Goal: Task Accomplishment & Management: Use online tool/utility

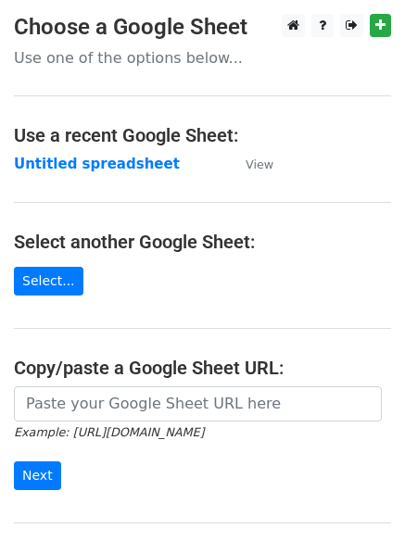
click at [127, 159] on strong "Untitled spreadsheet" at bounding box center [97, 164] width 166 height 17
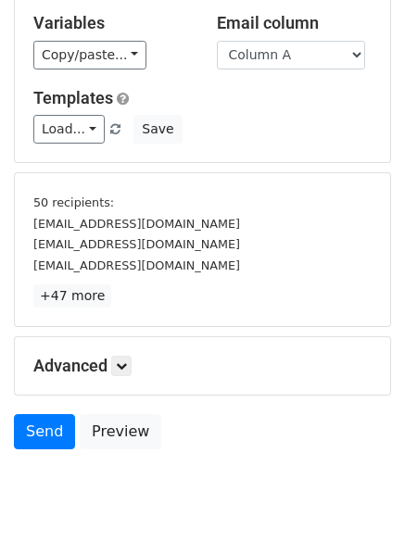
scroll to position [172, 0]
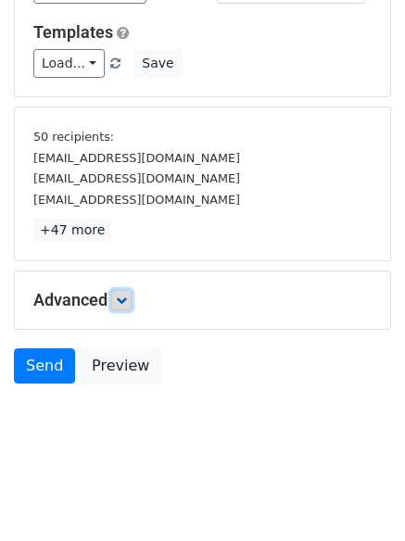
click at [123, 307] on link at bounding box center [121, 300] width 20 height 20
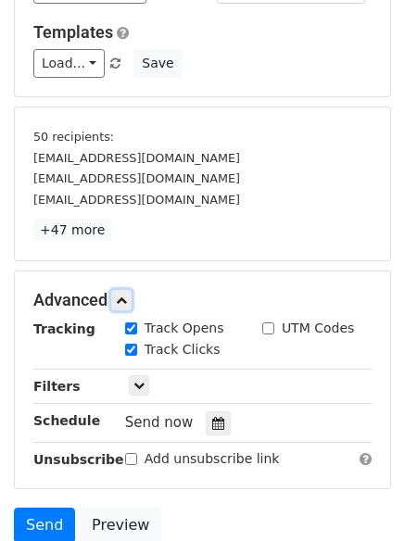
scroll to position [320, 0]
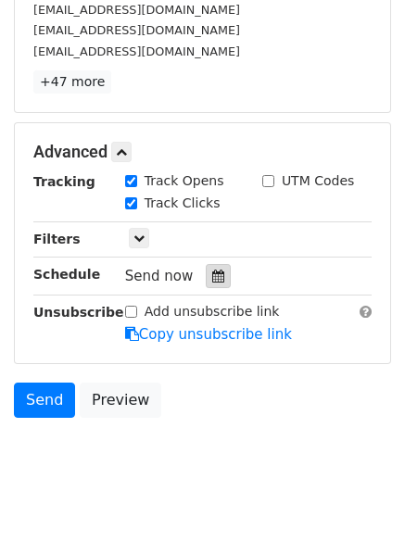
click at [212, 282] on icon at bounding box center [218, 275] width 12 height 13
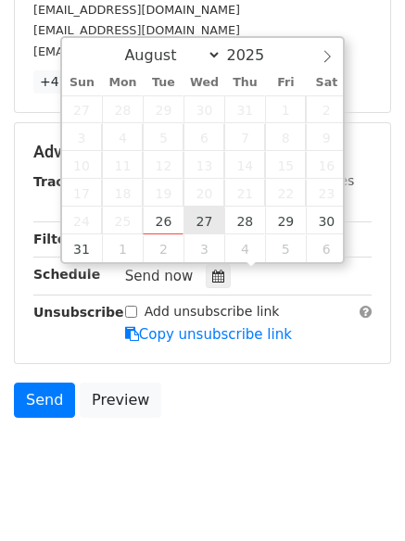
type input "2025-08-27 12:00"
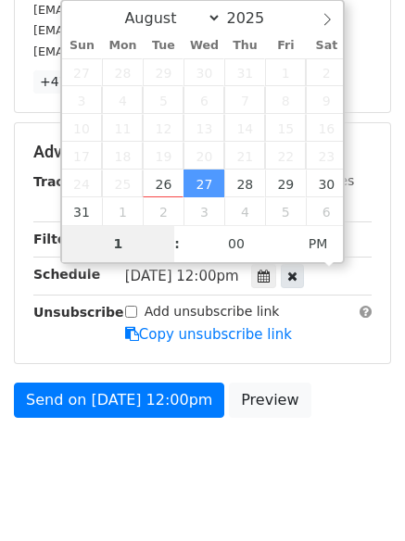
type input "1"
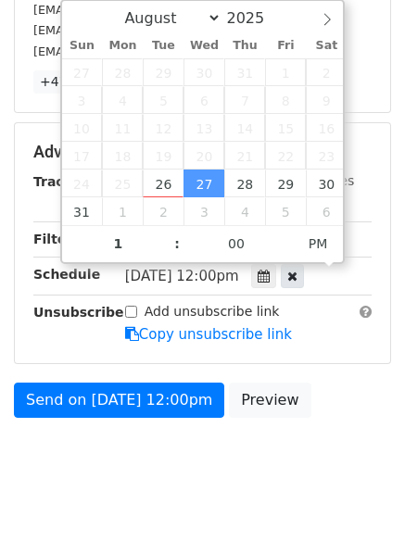
type input "2025-08-27 13:00"
type input "01"
click at [297, 271] on icon at bounding box center [292, 275] width 10 height 13
type input "09"
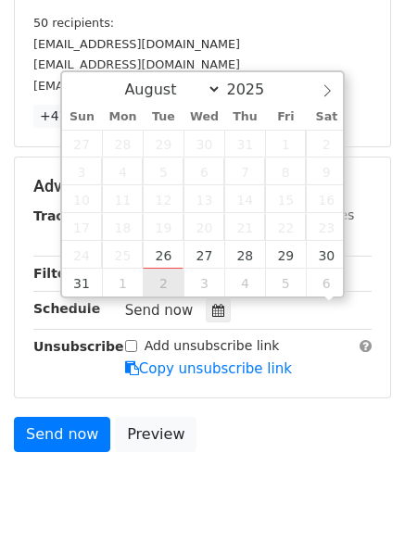
scroll to position [320, 0]
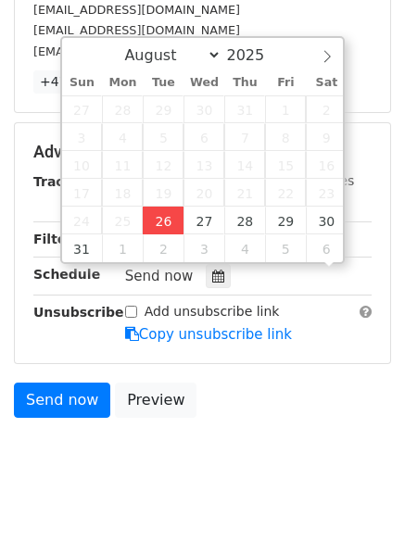
type input "2025-08-26 09:12"
type input "12"
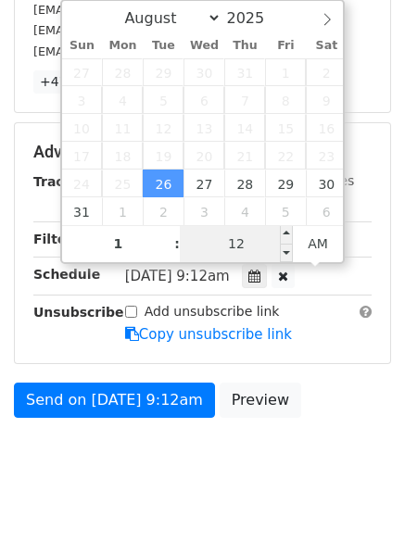
type input "09"
click at [237, 243] on input "12" at bounding box center [236, 243] width 113 height 37
type input "0"
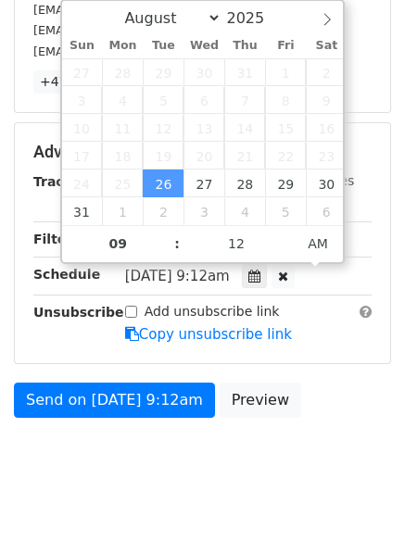
click at [258, 458] on body "New Campaign Daily emails left: 50 Google Sheet: Untitled spreadsheet Variables…" at bounding box center [202, 96] width 405 height 807
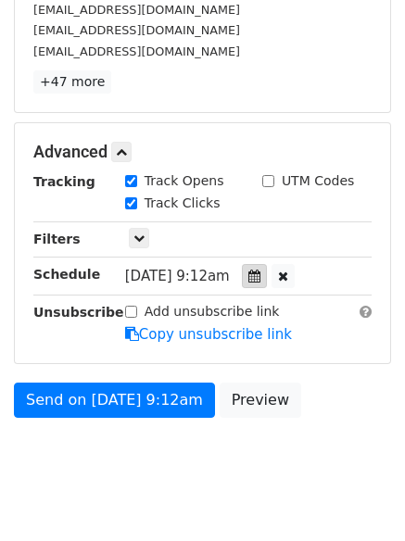
click at [260, 275] on icon at bounding box center [254, 275] width 12 height 13
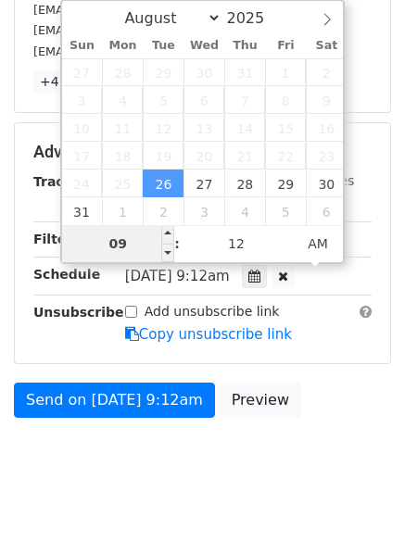
click at [131, 240] on input "09" at bounding box center [118, 243] width 113 height 37
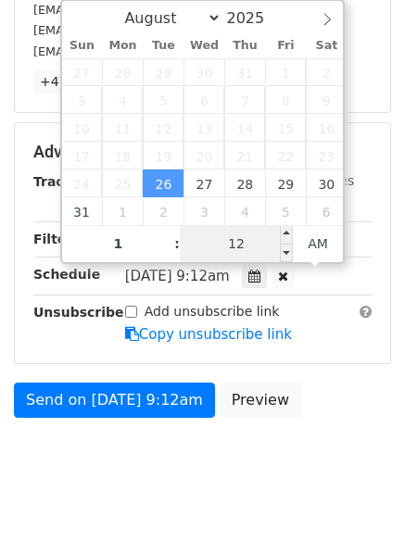
type input "09"
click at [239, 239] on input "12" at bounding box center [236, 243] width 113 height 37
type input "00"
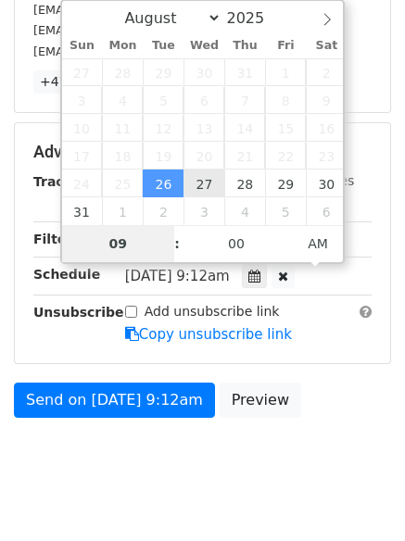
type input "2025-08-27 09:00"
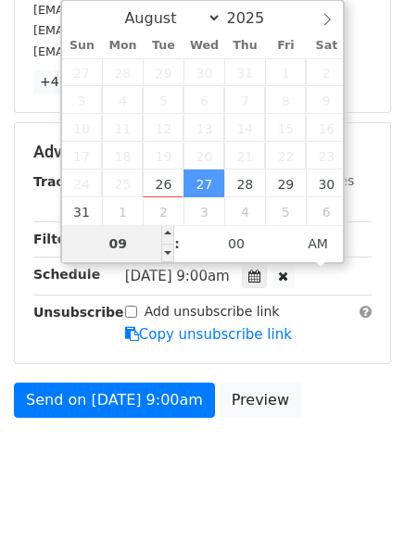
click at [147, 233] on input "09" at bounding box center [118, 243] width 113 height 37
type input "1"
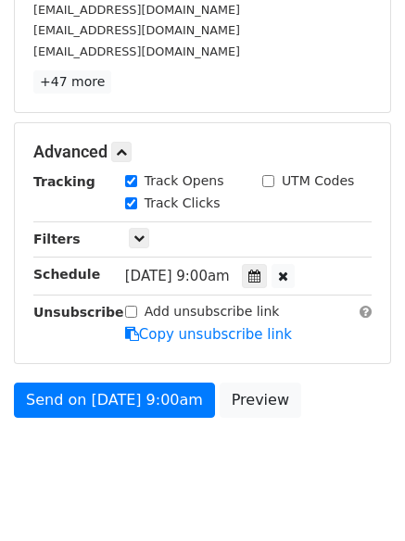
type input "2025-08-27 01:00"
click at [239, 484] on body "New Campaign Daily emails left: 50 Google Sheet: Untitled spreadsheet Variables…" at bounding box center [202, 96] width 405 height 807
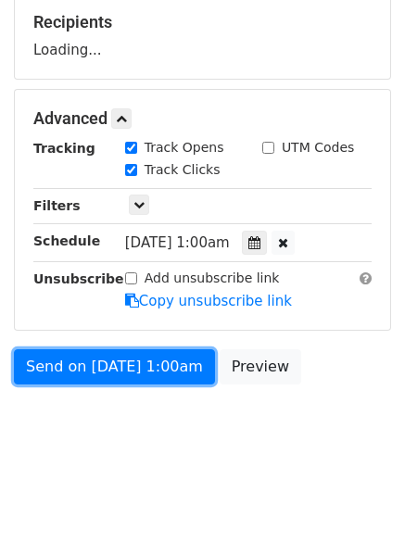
click at [153, 374] on form "Variables Copy/paste... {{Column A}} {{Column B}} {{Column C}} {{Column D}} {{C…" at bounding box center [202, 104] width 377 height 580
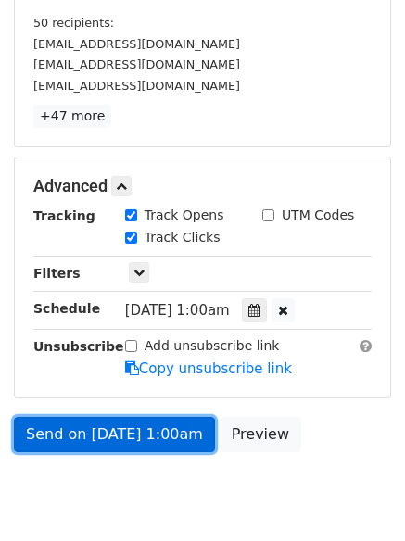
click at [144, 430] on link "Send on Aug 27 at 1:00am" at bounding box center [114, 434] width 201 height 35
click at [106, 432] on link "Send on Aug 27 at 1:00am" at bounding box center [114, 434] width 201 height 35
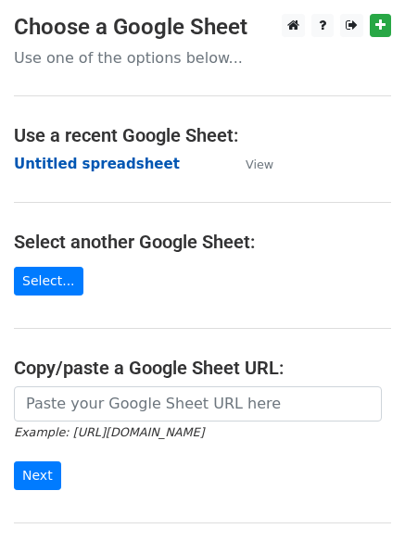
click at [107, 164] on strong "Untitled spreadsheet" at bounding box center [97, 164] width 166 height 17
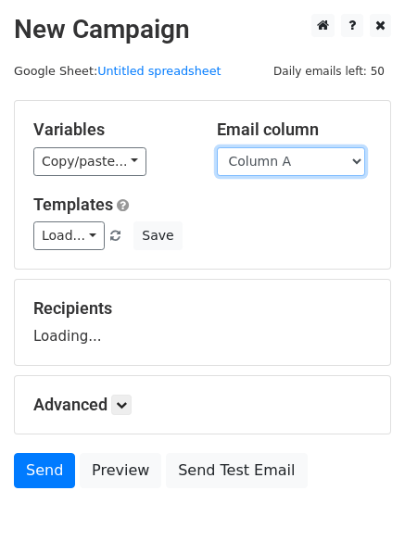
click at [271, 157] on select "Column A Column B Column C Column D Column E Column F" at bounding box center [291, 161] width 148 height 29
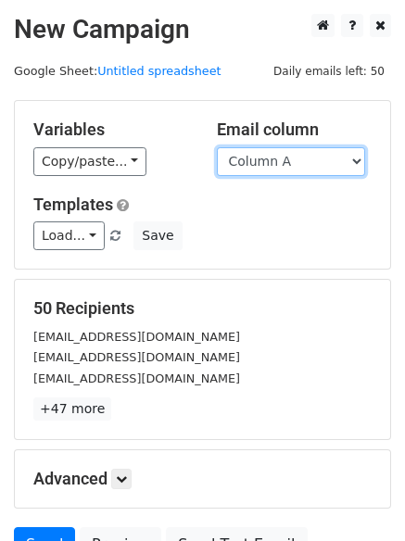
click at [286, 162] on select "Column A Column B Column C Column D Column E Column F" at bounding box center [291, 161] width 148 height 29
select select "Column B"
click at [217, 147] on select "Column A Column B Column C Column D Column E Column F" at bounding box center [291, 161] width 148 height 29
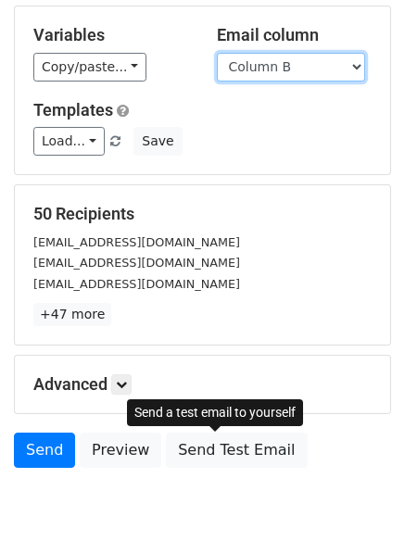
scroll to position [179, 0]
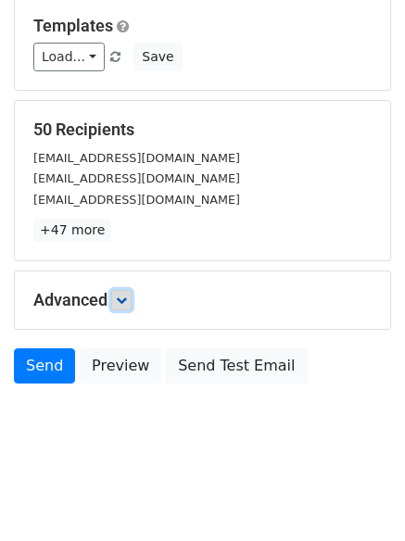
click at [131, 301] on link at bounding box center [121, 300] width 20 height 20
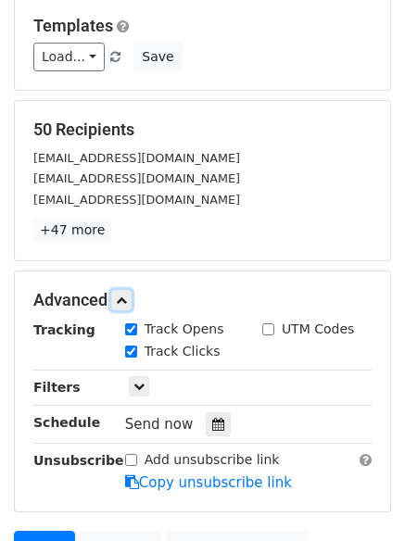
scroll to position [360, 0]
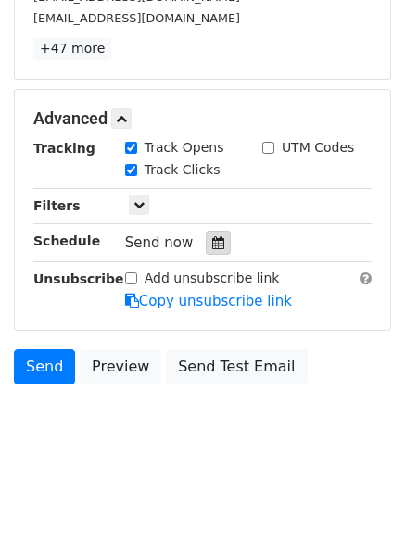
click at [216, 237] on div at bounding box center [218, 243] width 25 height 24
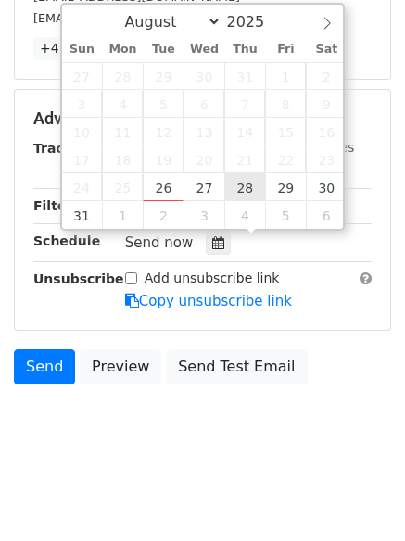
type input "2025-08-28 12:00"
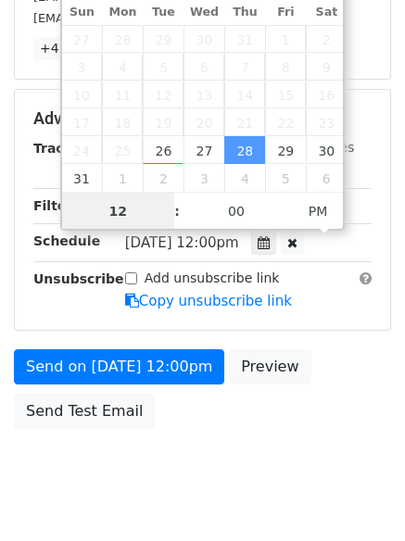
scroll to position [1, 0]
type input "1"
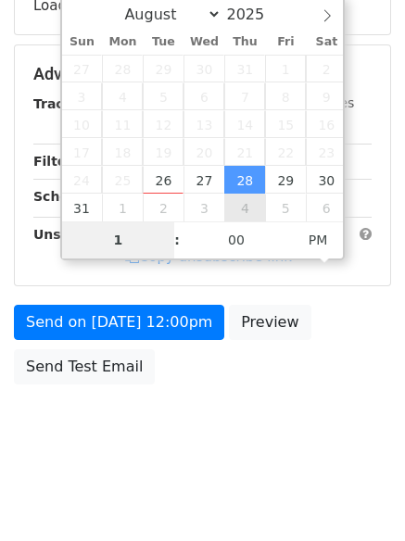
type input "2025-09-04 13:00"
select select "8"
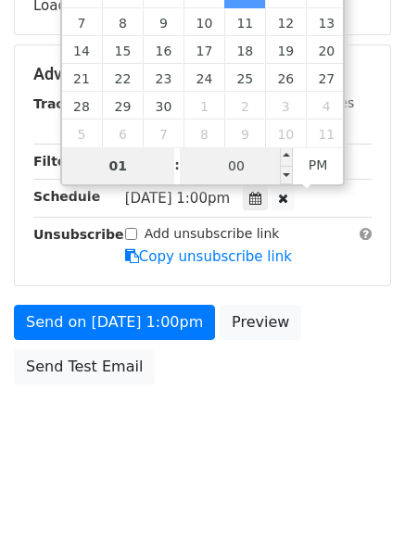
type input "01"
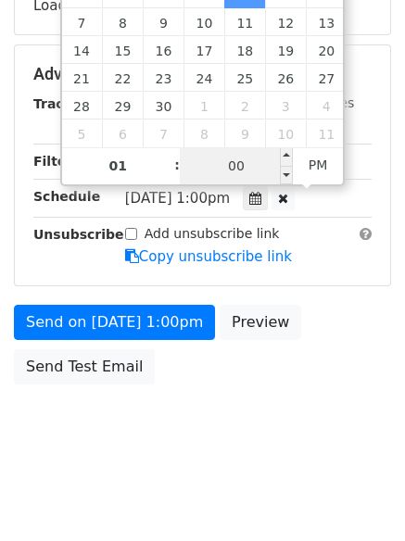
click at [239, 174] on input "00" at bounding box center [236, 165] width 113 height 37
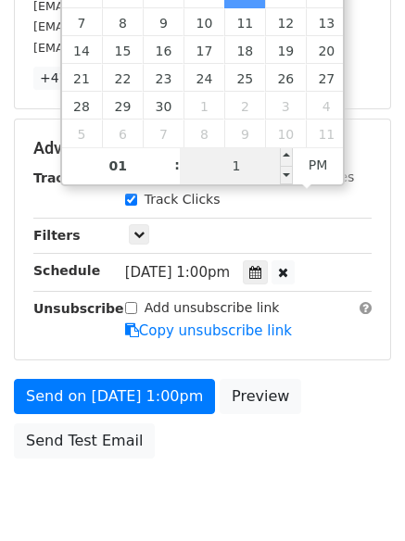
type input "11"
click at [304, 171] on span "PM" at bounding box center [318, 164] width 51 height 37
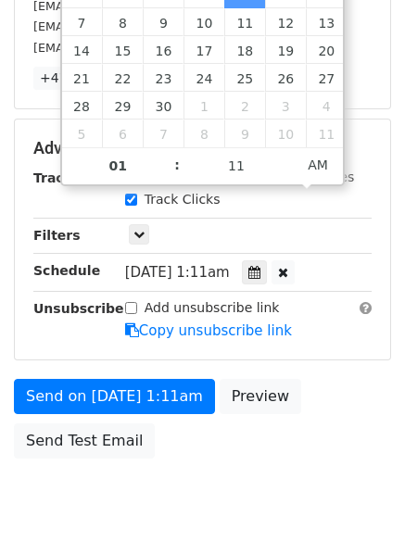
click at [298, 416] on div "Send on Sep 4 at 1:11am Preview Send Test Email" at bounding box center [202, 423] width 405 height 89
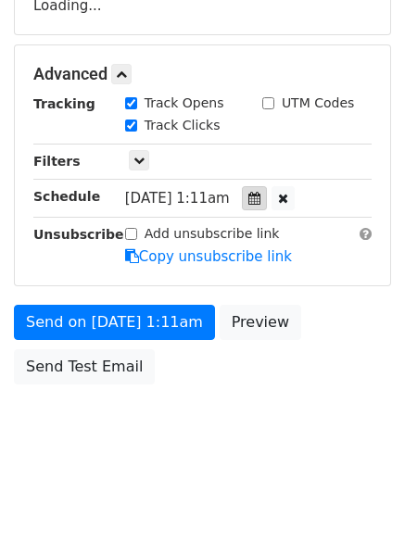
click at [263, 190] on div at bounding box center [254, 198] width 25 height 24
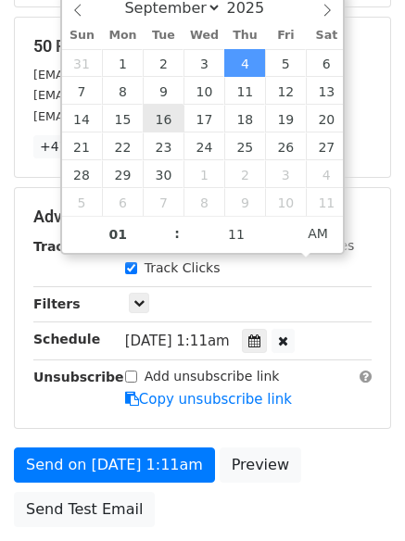
scroll to position [53, 0]
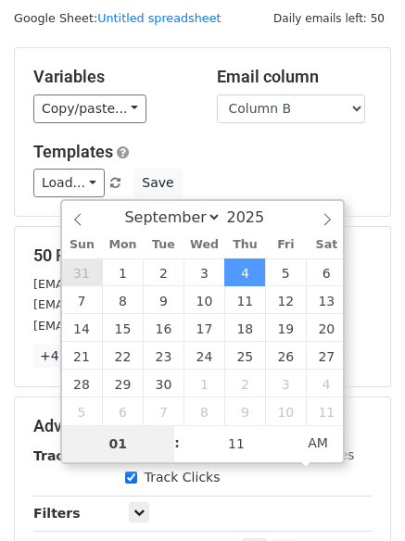
type input "2025-08-31 01:11"
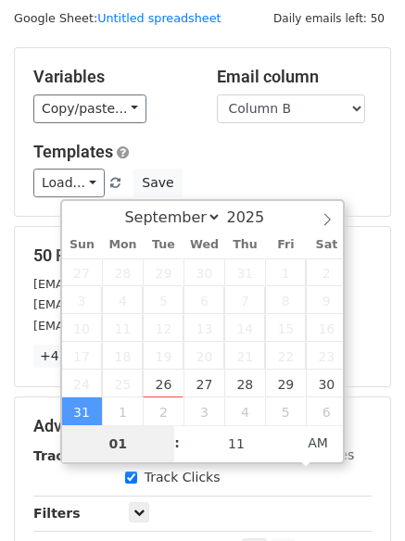
select select "7"
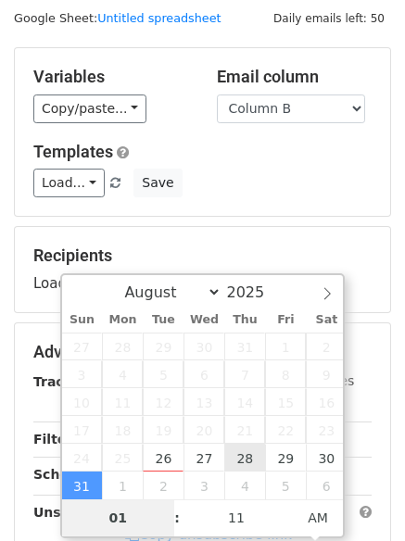
type input "2025-08-28 01:11"
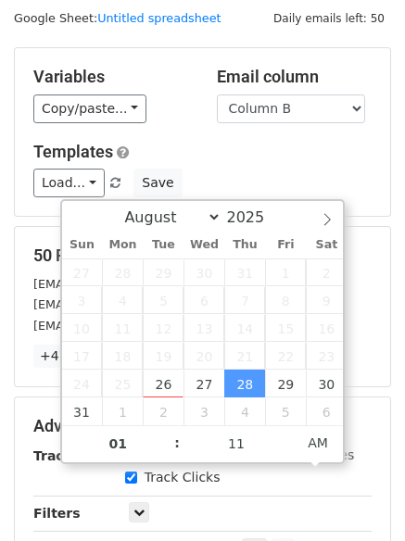
click at [300, 513] on div "Only include spreadsheet rows that match the following filters:" at bounding box center [248, 513] width 274 height 21
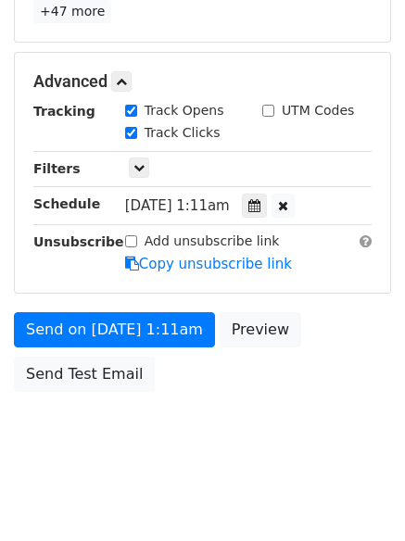
scroll to position [405, 0]
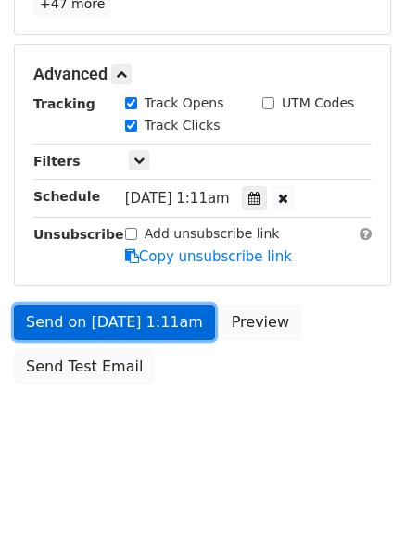
click at [160, 338] on link "Send on Aug 28 at 1:11am" at bounding box center [114, 322] width 201 height 35
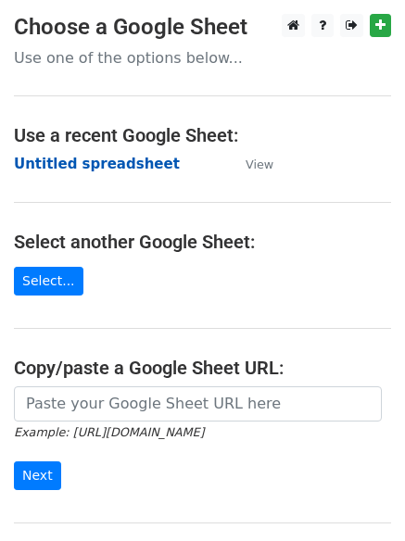
click at [132, 169] on strong "Untitled spreadsheet" at bounding box center [97, 164] width 166 height 17
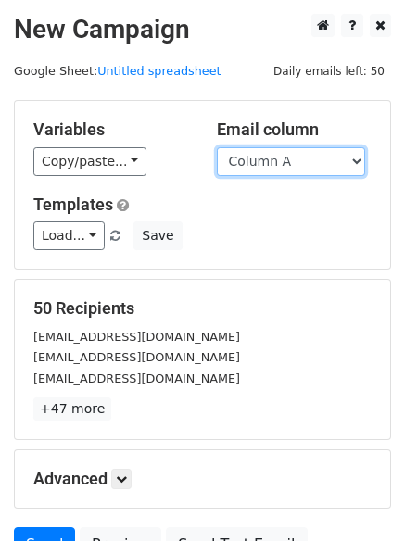
click at [309, 165] on select "Column A Column B Column C Column D Column E Column F" at bounding box center [291, 161] width 148 height 29
click at [217, 147] on select "Column A Column B Column C Column D Column E Column F" at bounding box center [291, 161] width 148 height 29
click at [294, 150] on select "Column A Column B Column C Column D Column E Column F" at bounding box center [291, 161] width 148 height 29
select select "Column C"
click at [217, 147] on select "Column A Column B Column C Column D Column E Column F" at bounding box center [291, 161] width 148 height 29
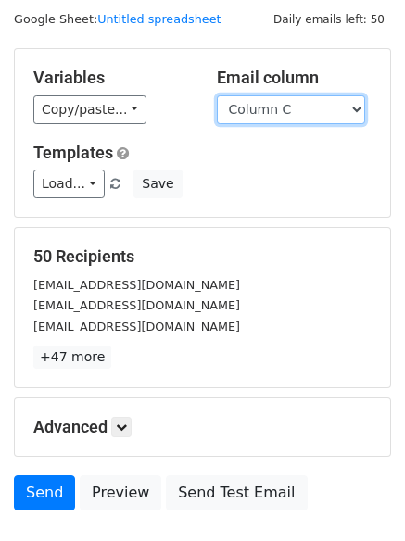
scroll to position [105, 0]
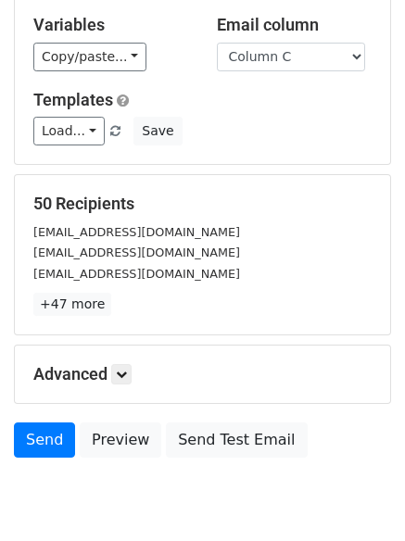
click at [125, 309] on p "+47 more" at bounding box center [202, 304] width 338 height 23
click at [122, 379] on icon at bounding box center [121, 374] width 11 height 11
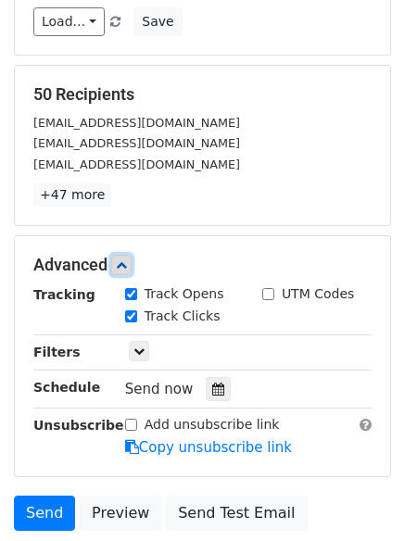
scroll to position [327, 0]
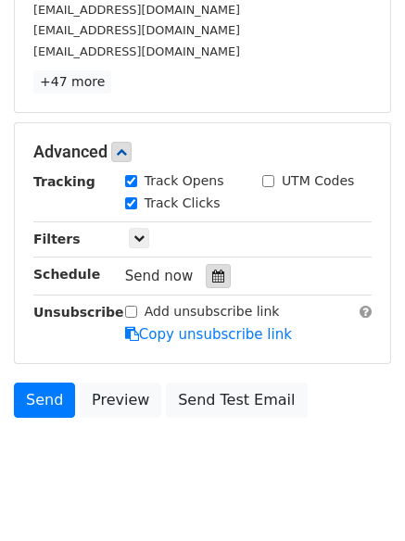
click at [216, 274] on div at bounding box center [218, 276] width 25 height 24
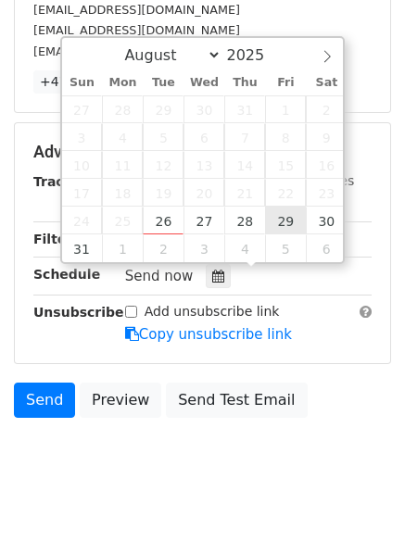
type input "2025-08-29 12:00"
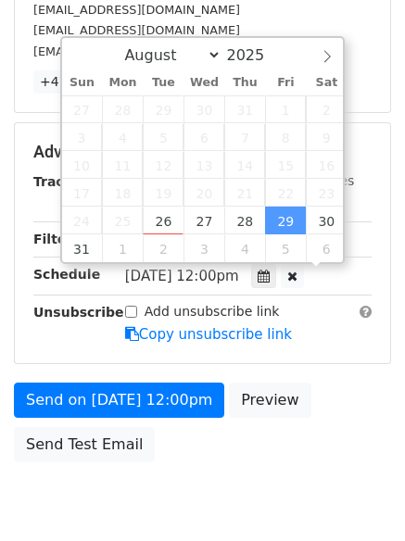
scroll to position [1, 0]
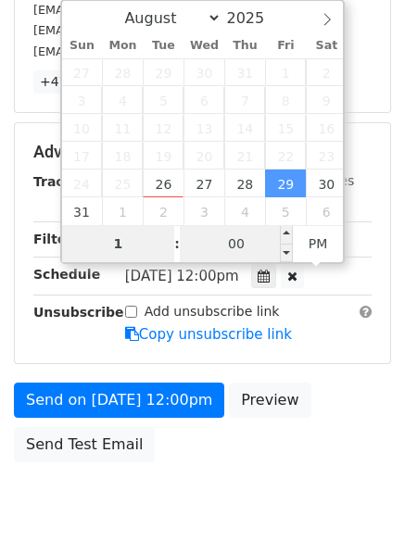
type input "1"
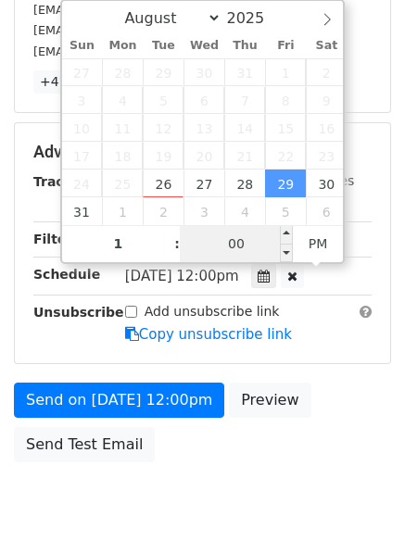
type input "2025-08-29 13:00"
type input "01"
click at [249, 245] on input "00" at bounding box center [236, 243] width 113 height 37
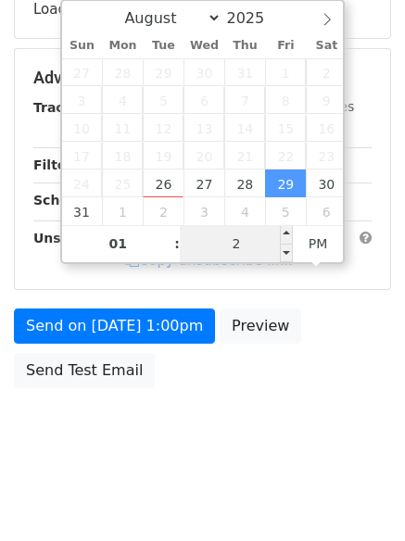
type input "22"
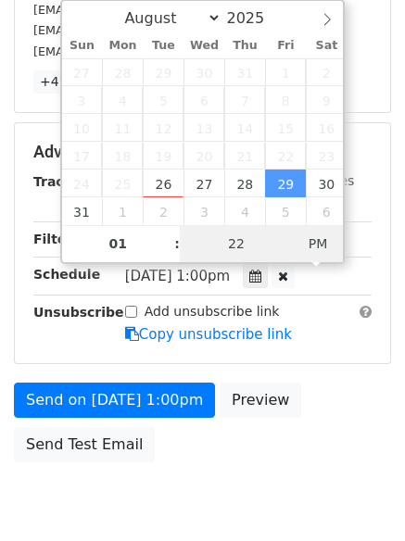
type input "2025-08-29 01:22"
click at [317, 243] on span "PM" at bounding box center [318, 243] width 51 height 37
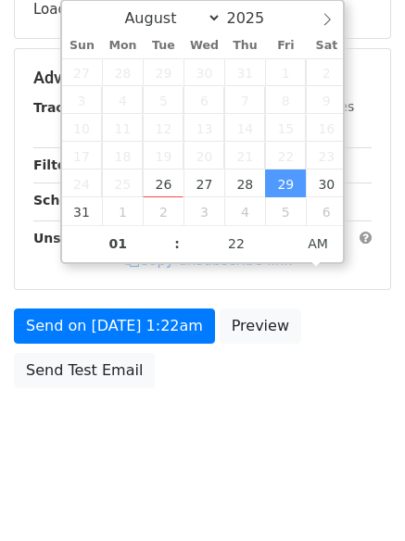
click at [301, 393] on div "Send on Aug 29 at 1:22am Preview Send Test Email" at bounding box center [202, 352] width 405 height 89
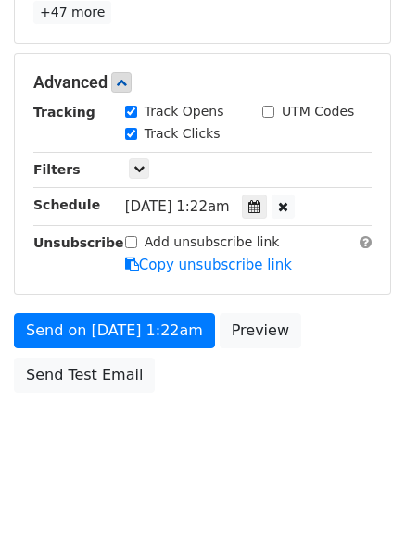
scroll to position [405, 0]
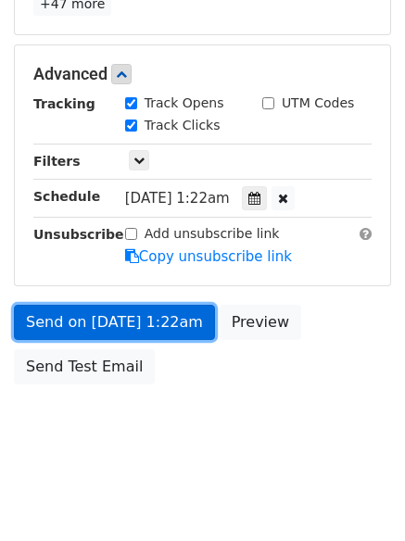
click at [194, 313] on link "Send on Aug 29 at 1:22am" at bounding box center [114, 322] width 201 height 35
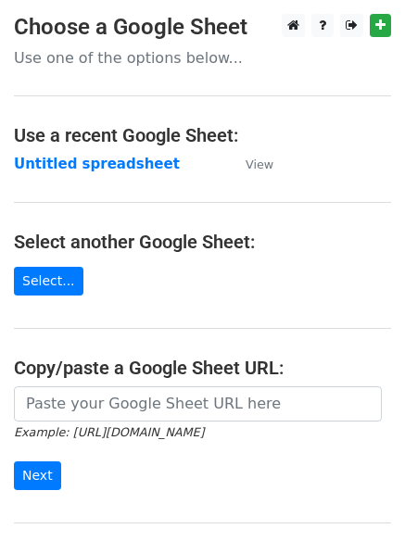
click at [154, 169] on td "Untitled spreadsheet" at bounding box center [120, 164] width 213 height 21
click at [143, 169] on strong "Untitled spreadsheet" at bounding box center [97, 164] width 166 height 17
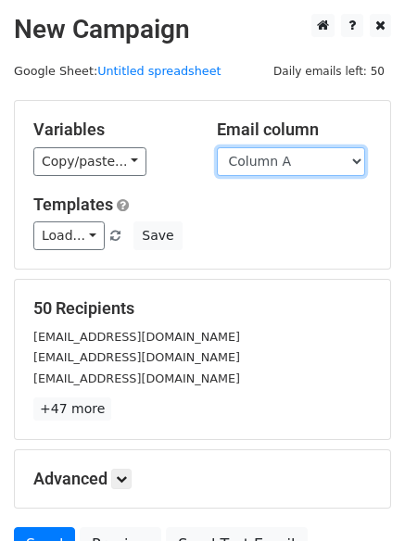
click at [282, 163] on select "Column A Column B Column C Column D Column E Column F" at bounding box center [291, 161] width 148 height 29
select select "Column D"
click at [217, 147] on select "Column A Column B Column C Column D Column E Column F" at bounding box center [291, 161] width 148 height 29
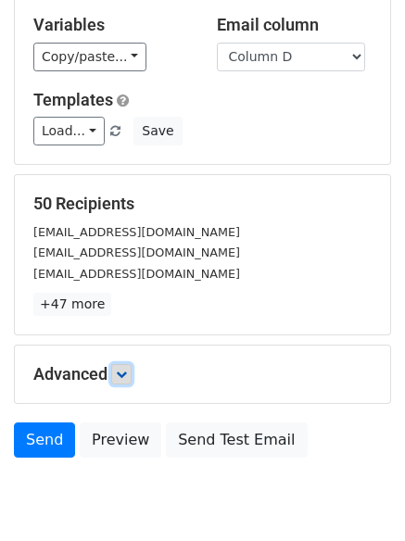
click at [122, 369] on icon at bounding box center [121, 374] width 11 height 11
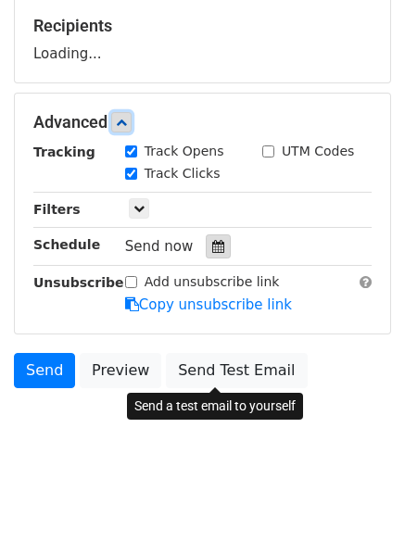
scroll to position [286, 0]
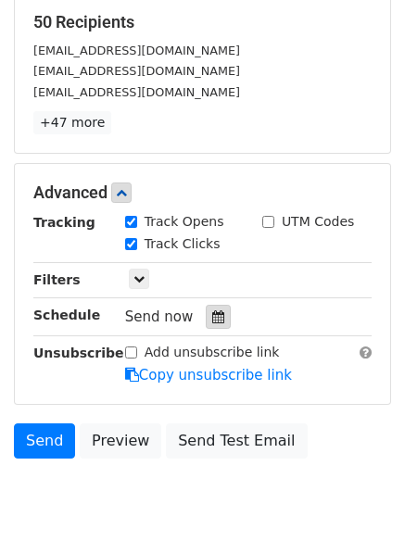
click at [203, 234] on label "Track Clicks" at bounding box center [182, 243] width 76 height 19
click at [137, 238] on input "Track Clicks" at bounding box center [131, 244] width 12 height 12
click at [187, 241] on label "Track Clicks" at bounding box center [182, 243] width 76 height 19
click at [137, 241] on input "Track Clicks" at bounding box center [131, 244] width 12 height 12
checkbox input "true"
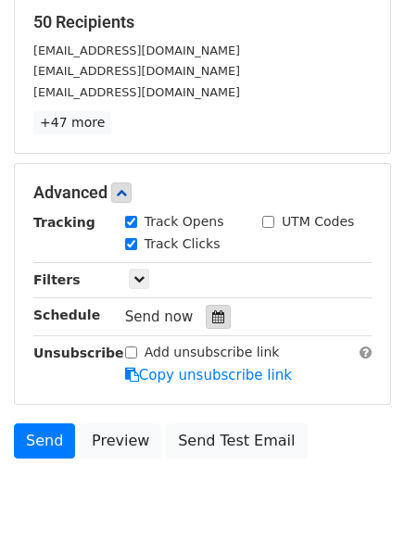
click at [212, 321] on icon at bounding box center [218, 316] width 12 height 13
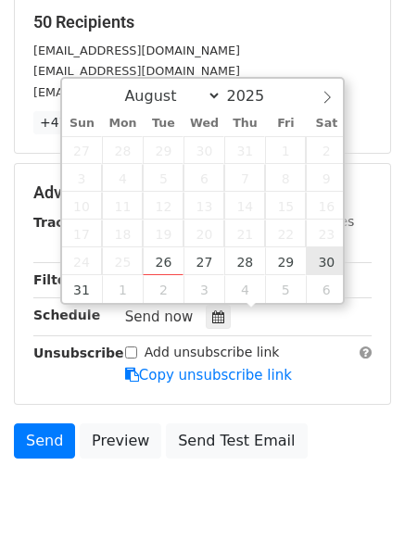
type input "2025-08-30 12:00"
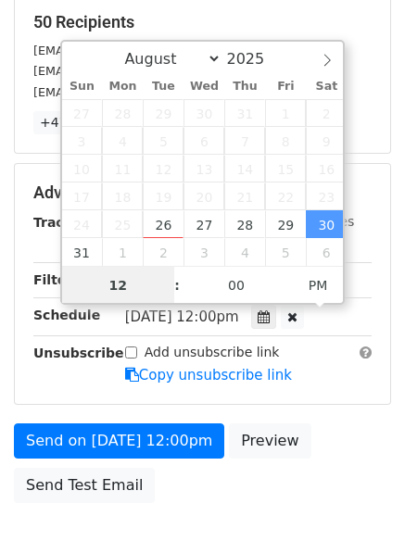
scroll to position [1, 0]
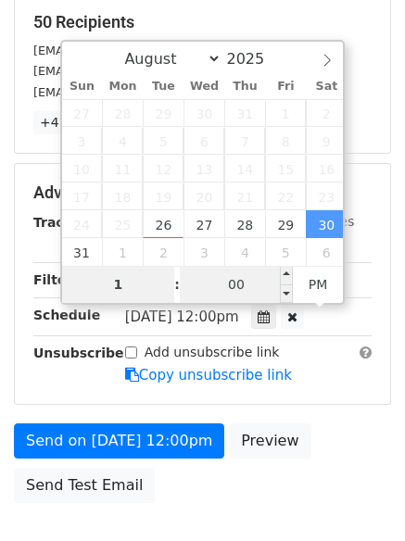
type input "1"
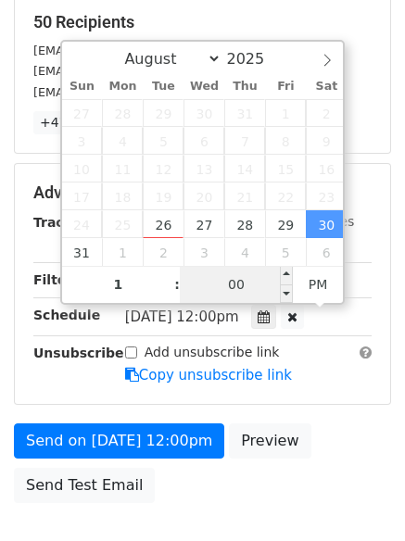
type input "2025-08-30 13:00"
type input "01"
click at [244, 278] on input "00" at bounding box center [236, 284] width 113 height 37
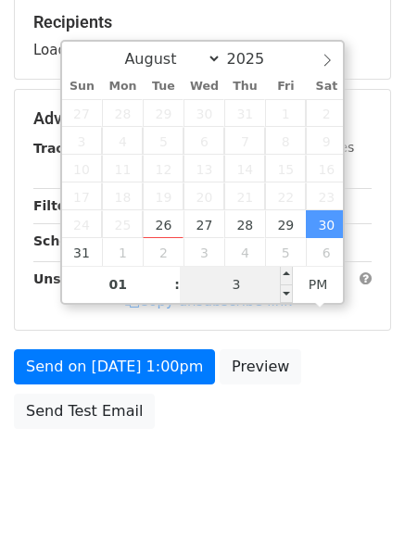
type input "33"
type input "2025-08-30 01:33"
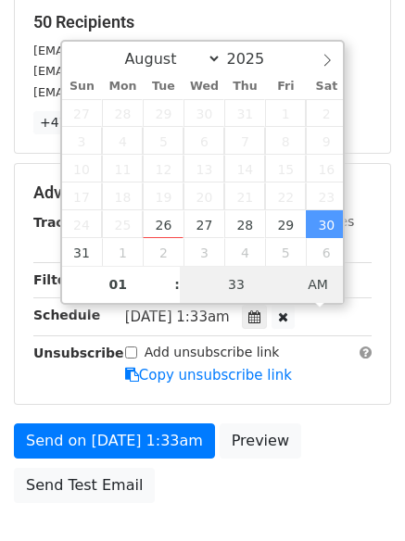
click at [331, 287] on span "AM" at bounding box center [318, 284] width 51 height 37
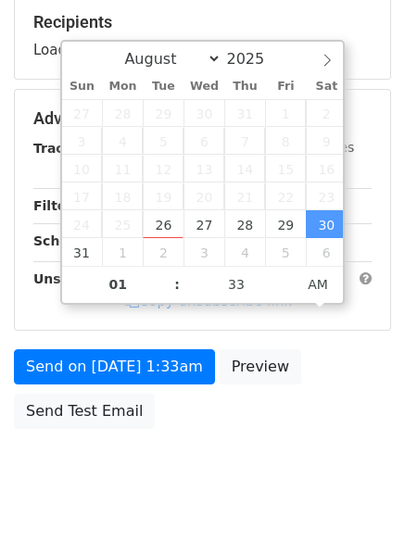
click at [296, 432] on div "Send on Aug 30 at 1:33am Preview Send Test Email" at bounding box center [202, 393] width 405 height 89
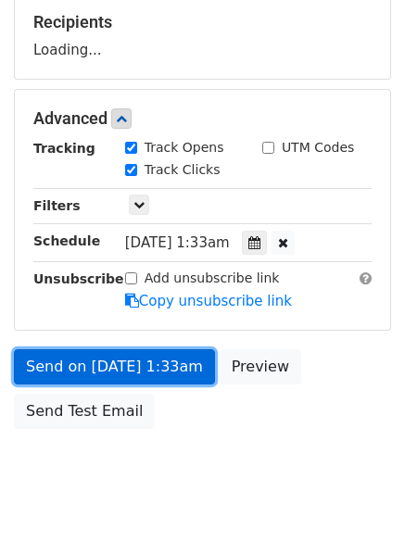
click at [139, 370] on link "Send on Aug 30 at 1:33am" at bounding box center [114, 366] width 201 height 35
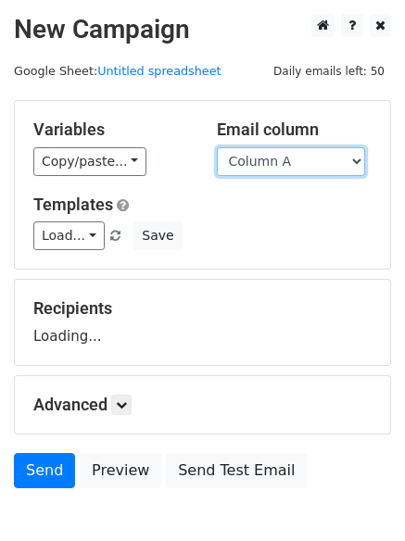
click at [292, 149] on select "Column A Column B Column C Column D Column E Column F" at bounding box center [291, 161] width 148 height 29
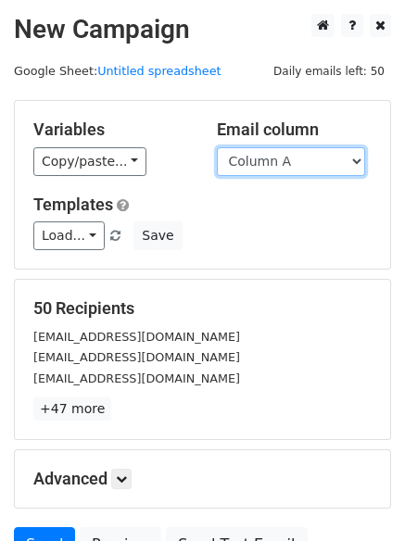
select select "Column E"
click at [217, 147] on select "Column A Column B Column C Column D Column E Column F" at bounding box center [291, 161] width 148 height 29
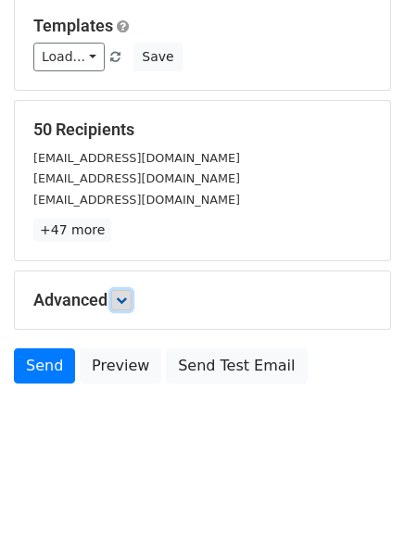
click at [121, 300] on icon at bounding box center [121, 299] width 11 height 11
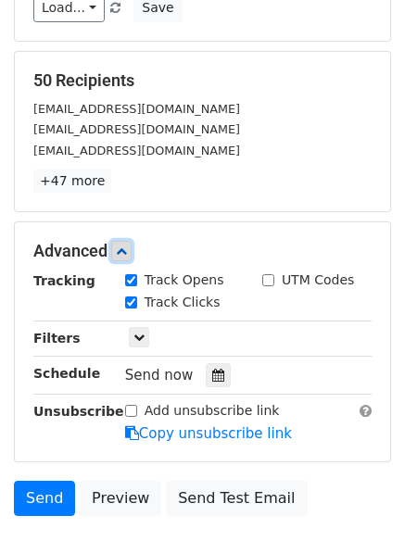
scroll to position [360, 0]
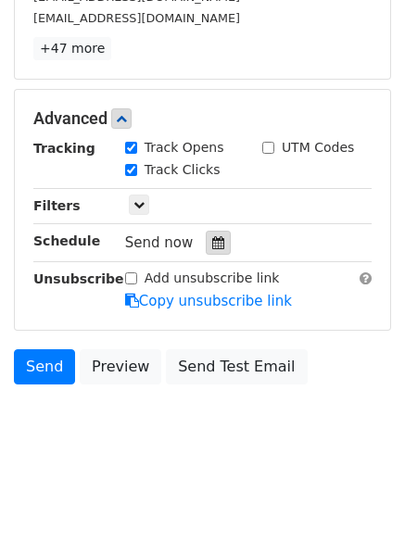
click at [212, 248] on icon at bounding box center [218, 242] width 12 height 13
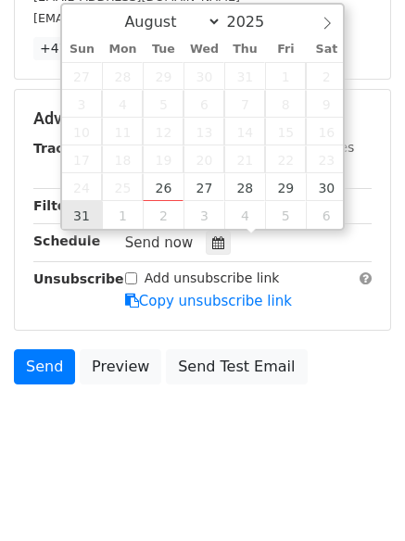
type input "2025-08-31 12:00"
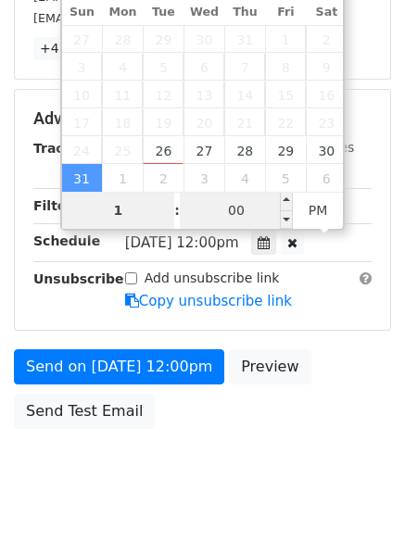
type input "1"
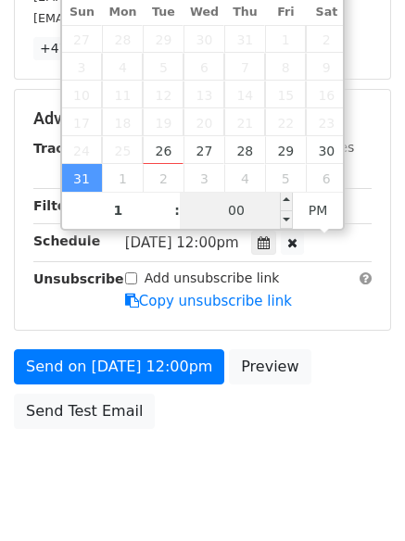
type input "2025-08-31 13:00"
type input "01"
click at [235, 218] on input "00" at bounding box center [236, 210] width 113 height 37
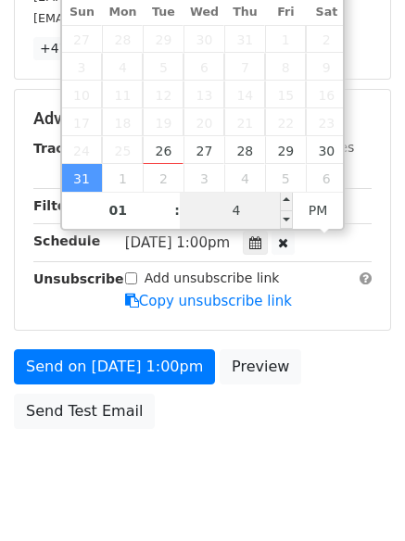
type input "44"
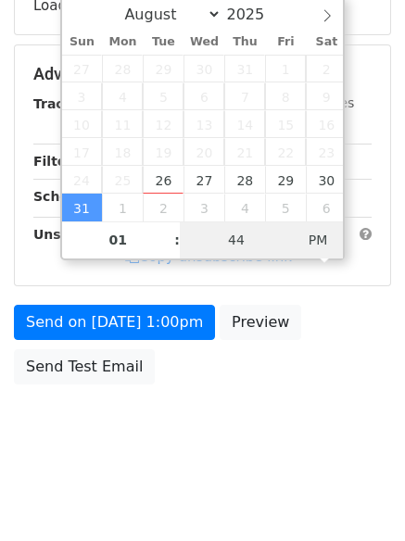
type input "2025-08-31 01:44"
click at [319, 237] on body "New Campaign Daily emails left: 50 Google Sheet: Untitled spreadsheet Variables…" at bounding box center [202, 75] width 405 height 784
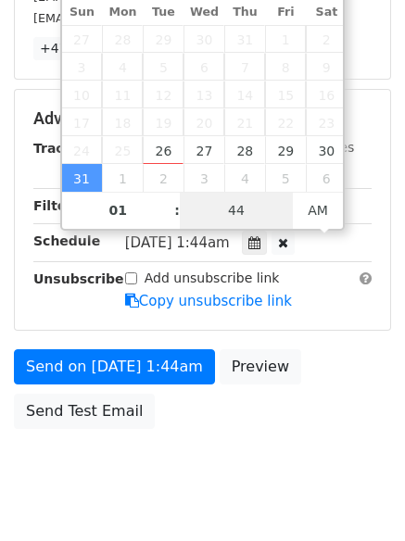
scroll to position [331, 0]
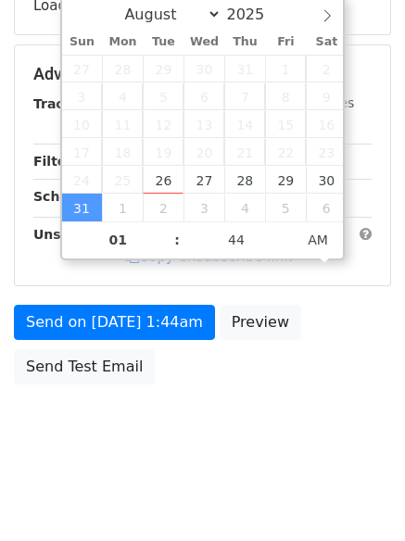
click at [232, 404] on body "New Campaign Daily emails left: 50 Google Sheet: Untitled spreadsheet Variables…" at bounding box center [202, 75] width 405 height 784
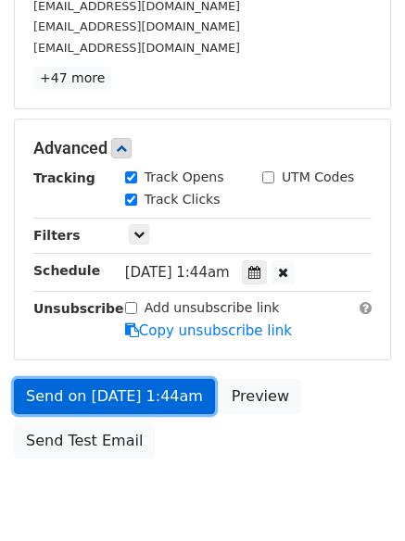
click at [157, 396] on link "Send on Aug 31 at 1:44am" at bounding box center [114, 396] width 201 height 35
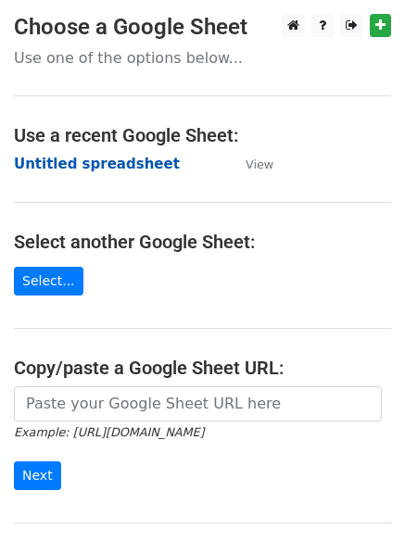
click at [108, 169] on strong "Untitled spreadsheet" at bounding box center [97, 164] width 166 height 17
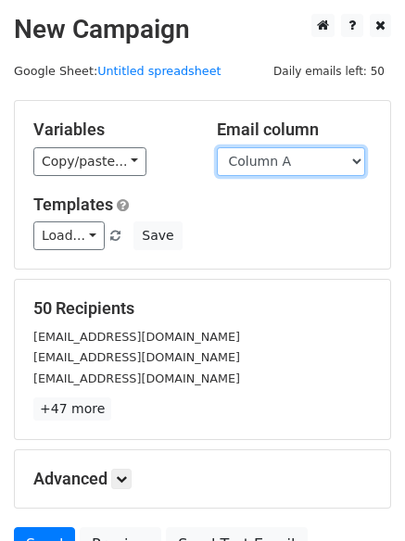
click at [308, 164] on select "Column A Column B Column C Column D Column E Column F" at bounding box center [291, 161] width 148 height 29
select select "Column F"
click at [217, 147] on select "Column A Column B Column C Column D Column E Column F" at bounding box center [291, 161] width 148 height 29
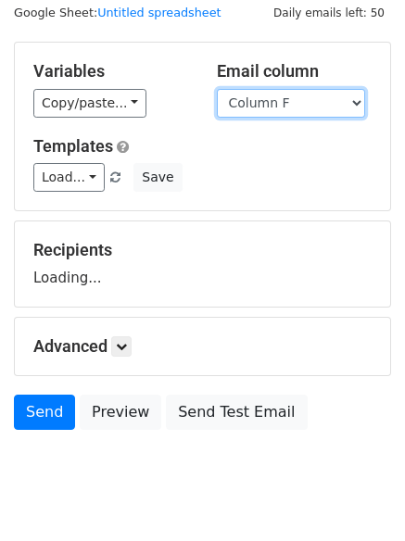
scroll to position [105, 0]
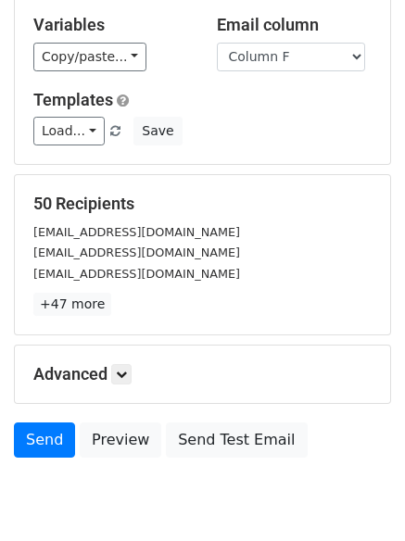
click at [125, 304] on p "+47 more" at bounding box center [202, 304] width 338 height 23
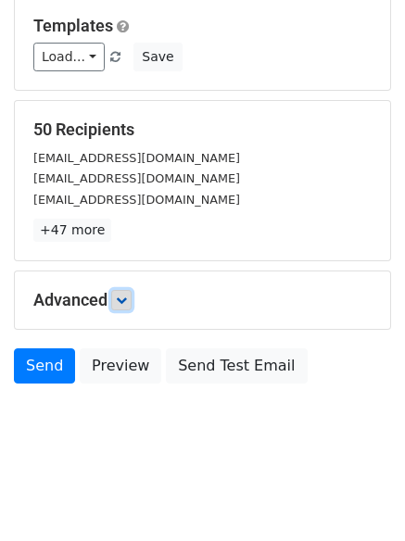
click at [123, 307] on link at bounding box center [121, 300] width 20 height 20
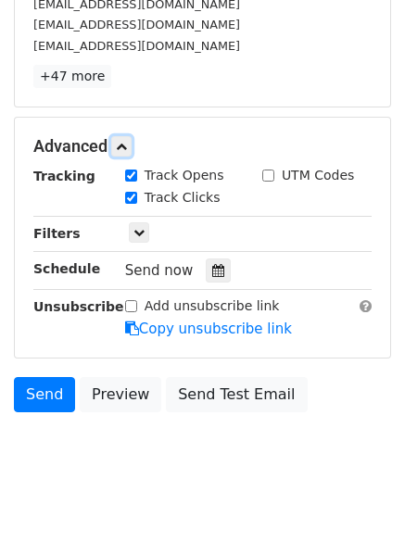
scroll to position [333, 0]
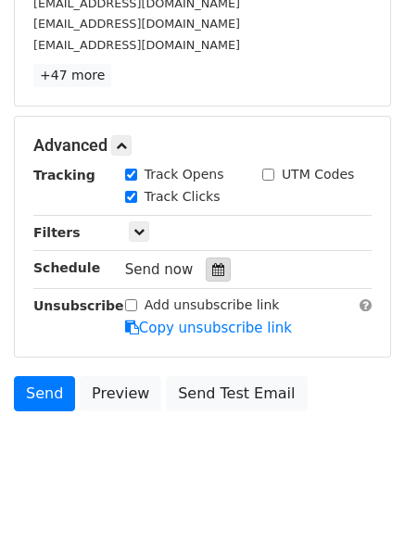
click at [218, 278] on div at bounding box center [218, 269] width 25 height 24
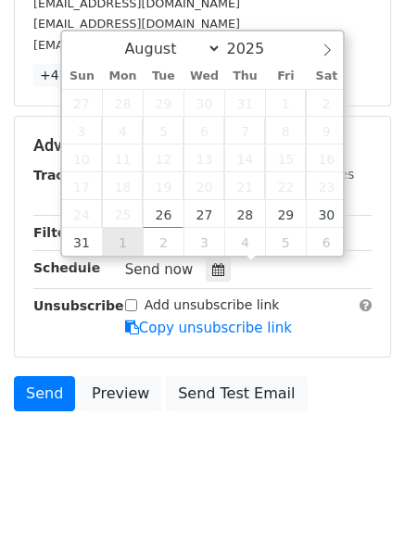
type input "[DATE] 12:00"
select select "8"
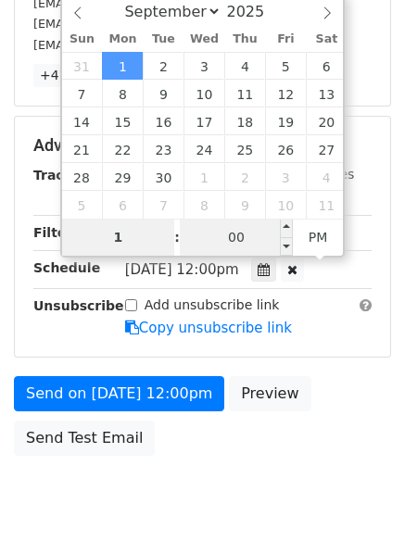
type input "1"
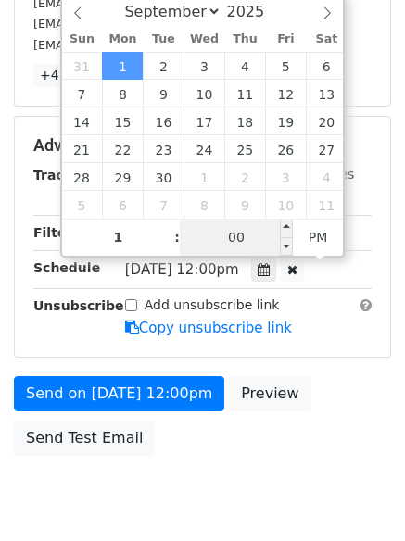
type input "[DATE] 13:00"
type input "01"
click at [235, 237] on input "00" at bounding box center [236, 237] width 113 height 37
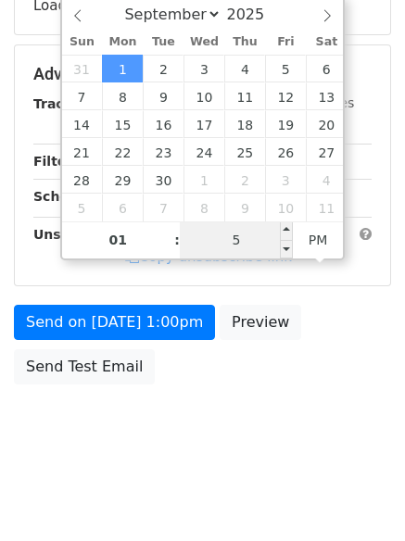
type input "55"
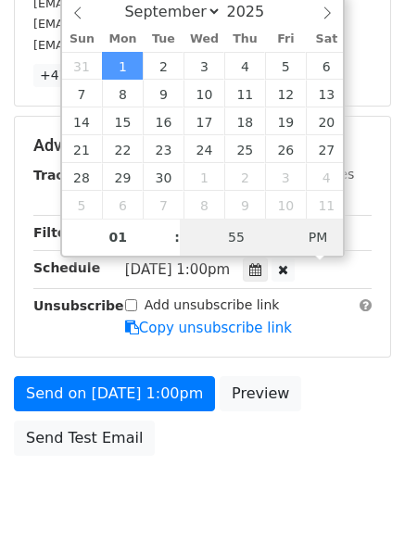
type input "[DATE] 01:55"
click at [318, 243] on span "PM" at bounding box center [318, 237] width 51 height 37
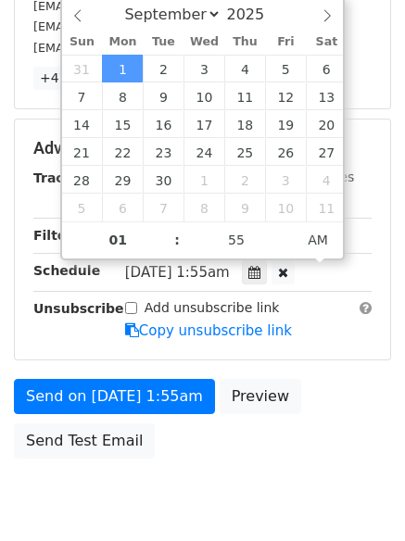
click at [233, 484] on html "New Campaign Daily emails left: 50 Google Sheet: Untitled spreadsheet Variables…" at bounding box center [202, 142] width 405 height 946
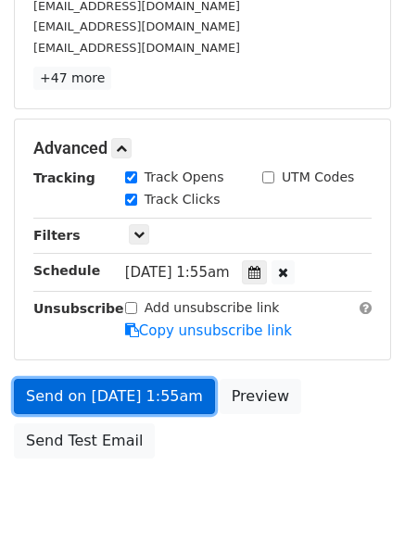
click at [183, 403] on link "Send on [DATE] 1:55am" at bounding box center [114, 396] width 201 height 35
